Goal: Transaction & Acquisition: Subscribe to service/newsletter

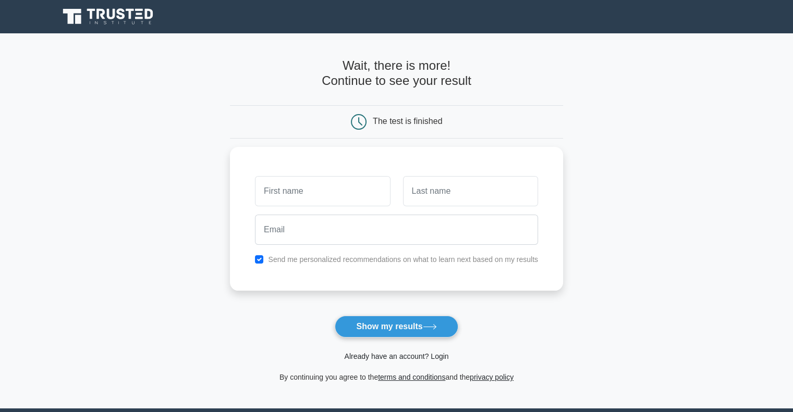
click at [433, 355] on link "Already have an account? Login" at bounding box center [396, 356] width 104 height 8
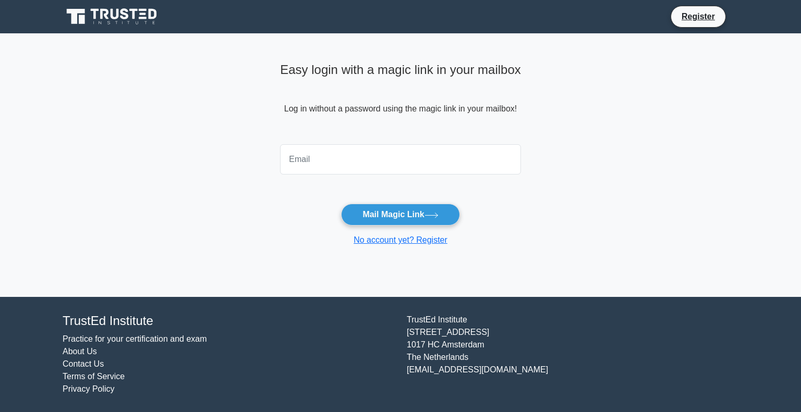
click at [378, 160] on input "email" at bounding box center [400, 159] width 241 height 30
type input "dsakizzie@navjaopride.com"
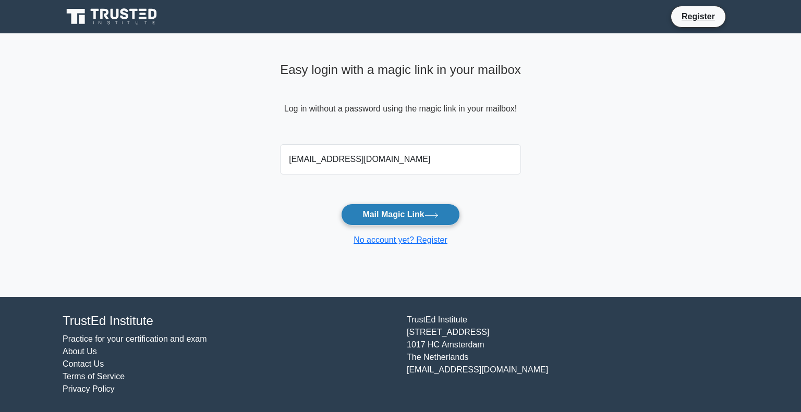
click at [407, 212] on button "Mail Magic Link" at bounding box center [400, 215] width 118 height 22
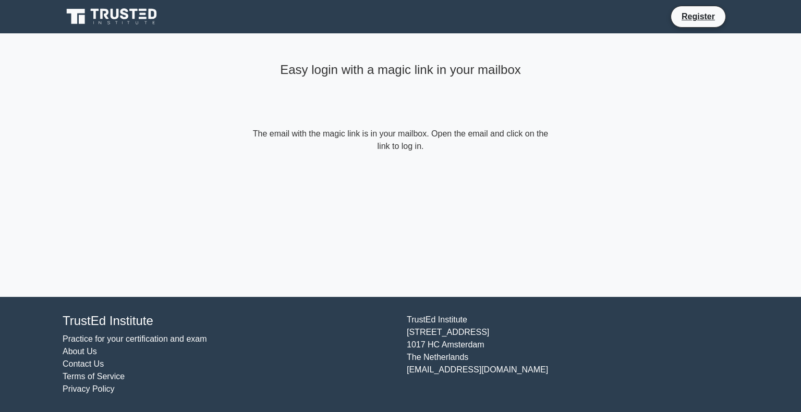
click at [87, 364] on link "Contact Us" at bounding box center [83, 364] width 41 height 9
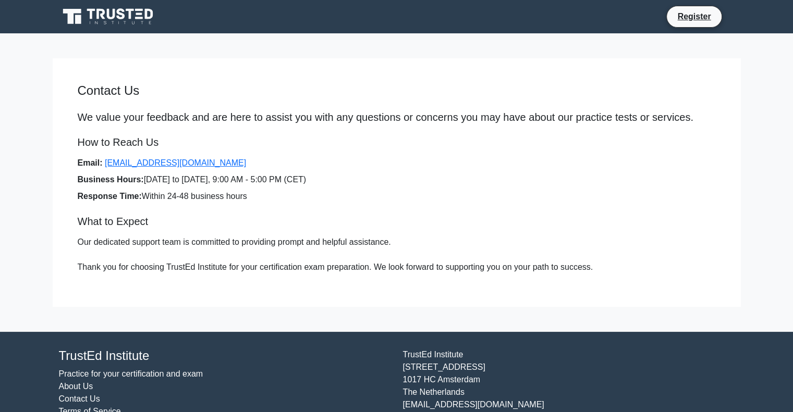
click at [104, 10] on icon at bounding box center [100, 14] width 8 height 10
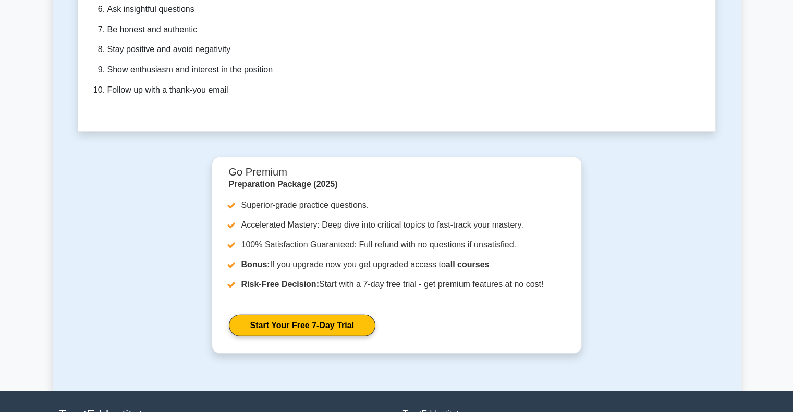
scroll to position [3143, 0]
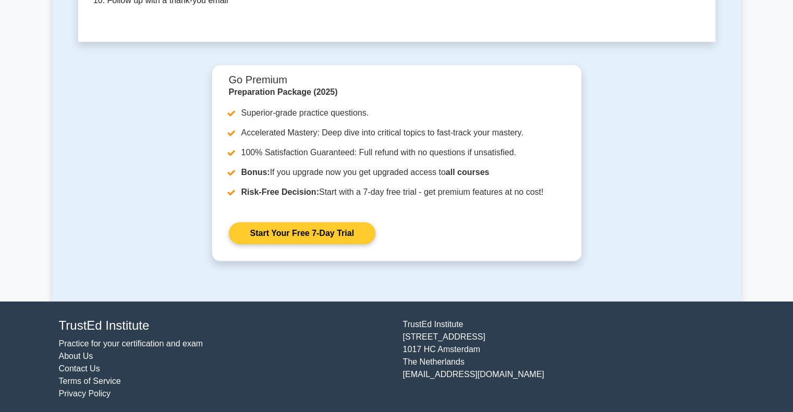
click at [286, 227] on link "Start Your Free 7-Day Trial" at bounding box center [302, 234] width 146 height 22
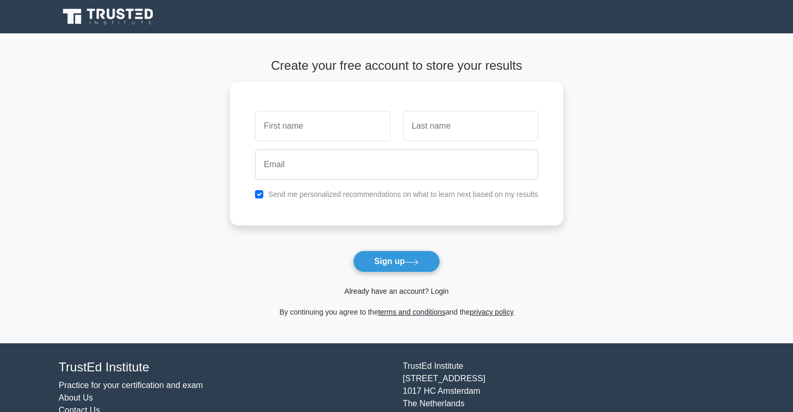
click at [379, 291] on link "Already have an account? Login" at bounding box center [396, 291] width 104 height 8
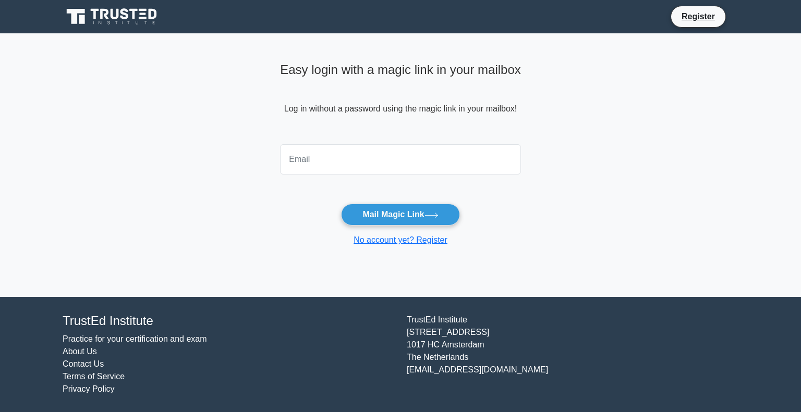
click at [357, 168] on input "email" at bounding box center [400, 159] width 241 height 30
type input "dmsakizzie@gmail.com"
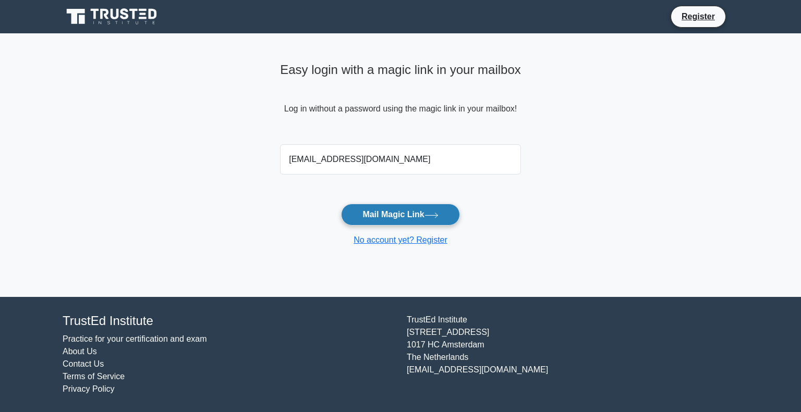
click at [386, 213] on button "Mail Magic Link" at bounding box center [400, 215] width 118 height 22
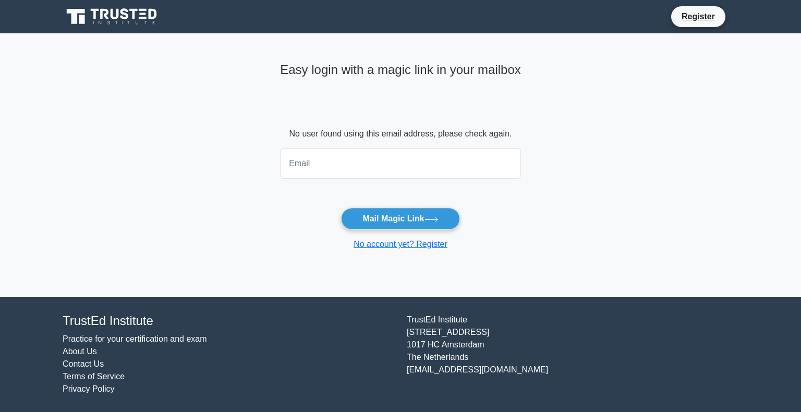
click at [364, 163] on input "email" at bounding box center [400, 164] width 241 height 30
type input "dmsakizzie13@yahoo.com"
click at [376, 218] on button "Mail Magic Link" at bounding box center [400, 219] width 118 height 22
click at [357, 167] on input "email" at bounding box center [400, 164] width 241 height 30
type input "dsakizzie@navjaopride.com"
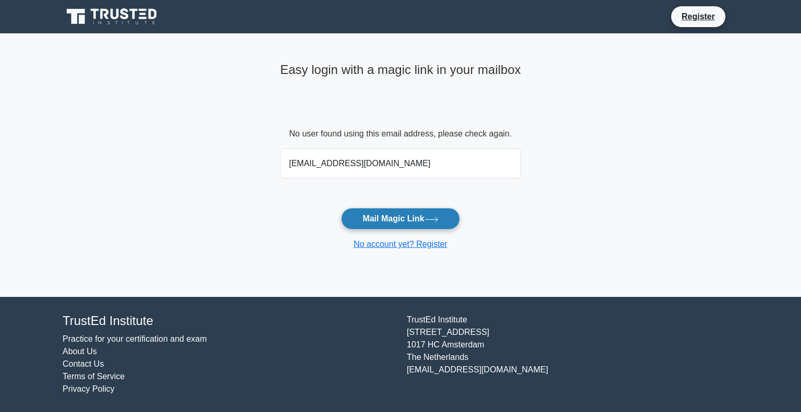
click at [375, 218] on button "Mail Magic Link" at bounding box center [400, 219] width 118 height 22
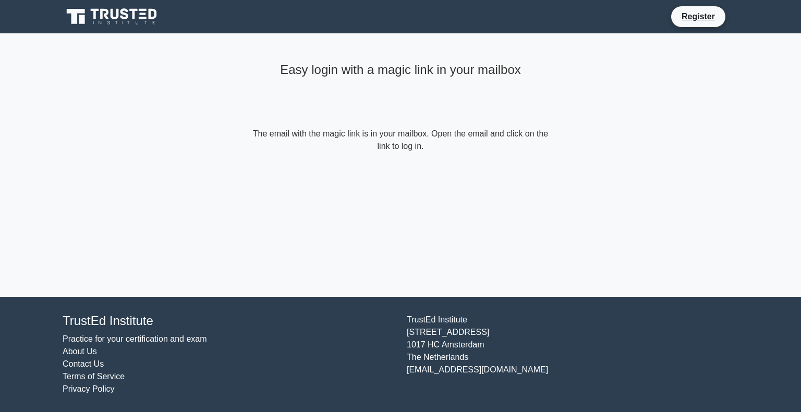
click at [274, 224] on div "Easy login with a magic link in your mailbox The email with the magic link is i…" at bounding box center [400, 165] width 313 height 264
